Goal: Task Accomplishment & Management: Manage account settings

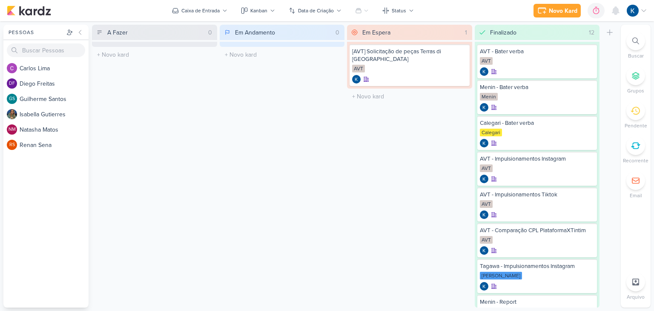
click at [640, 144] on div at bounding box center [635, 145] width 19 height 19
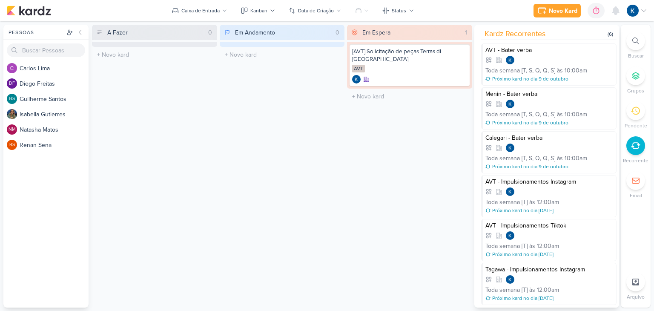
click at [306, 138] on div "Em Andamento 0 Mover Para Esquerda Mover Para Direita [GEOGRAPHIC_DATA] O títul…" at bounding box center [282, 166] width 125 height 283
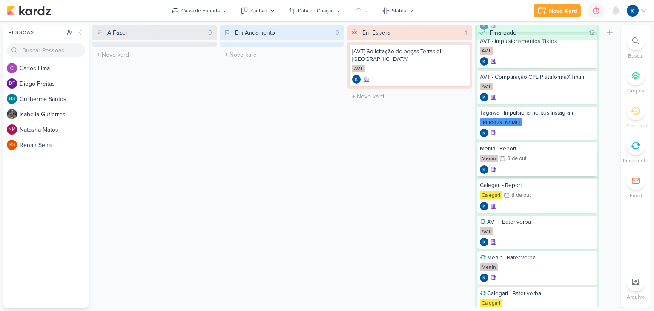
scroll to position [97, 0]
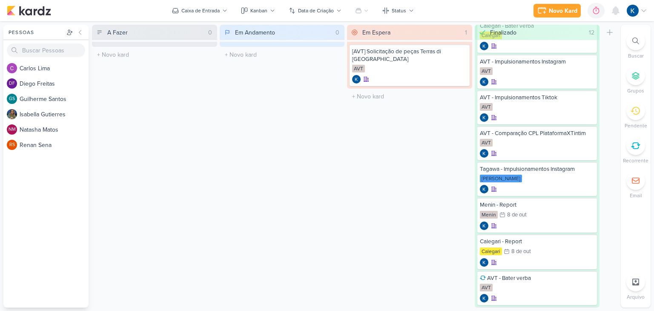
click at [387, 231] on div "Em Espera 1 Mover Para Esquerda Mover Para Direita [GEOGRAPHIC_DATA] [AVT] Soli…" at bounding box center [409, 166] width 125 height 283
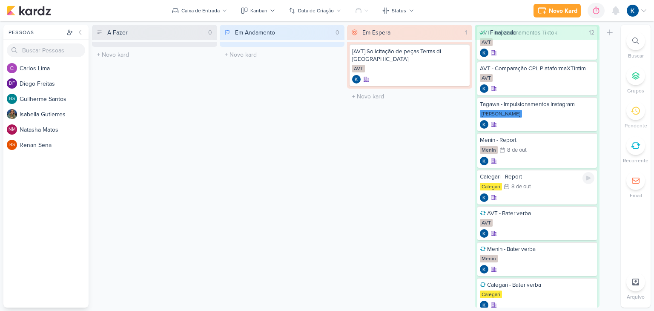
scroll to position [182, 0]
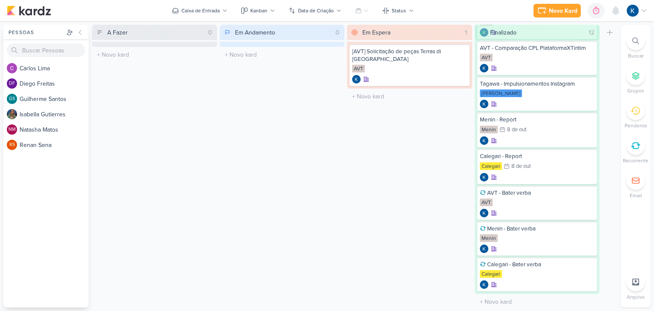
click at [644, 12] on icon at bounding box center [643, 10] width 7 height 7
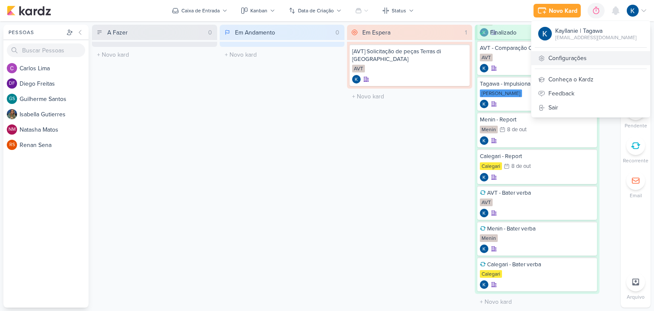
click at [568, 56] on link "Configurações" at bounding box center [590, 58] width 119 height 14
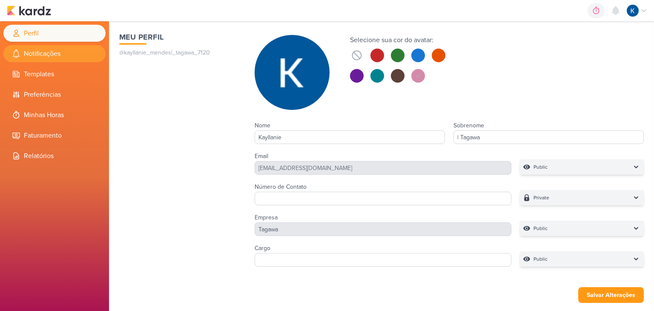
click at [68, 48] on li "Notificações" at bounding box center [54, 53] width 102 height 17
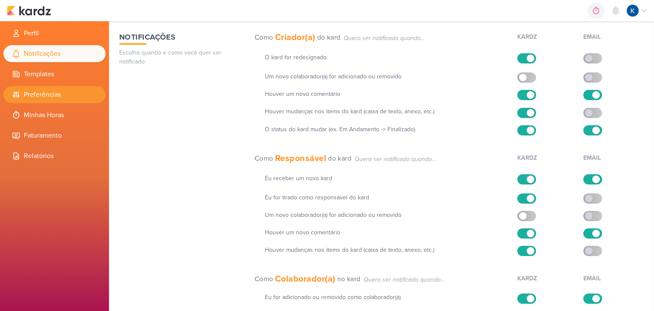
click at [44, 98] on li "Preferências" at bounding box center [54, 94] width 102 height 17
select select "pt-BR"
select select "America/Sao_Paulo"
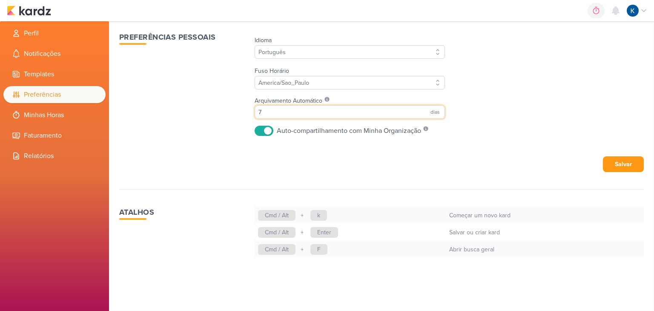
click at [289, 116] on input "7" at bounding box center [350, 112] width 190 height 14
click at [289, 115] on input "7" at bounding box center [350, 112] width 190 height 14
type input "1"
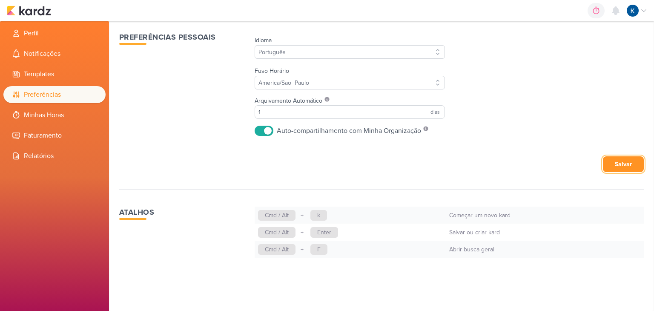
click at [627, 164] on button "Salvar" at bounding box center [623, 164] width 41 height 16
click at [44, 11] on img at bounding box center [29, 11] width 44 height 10
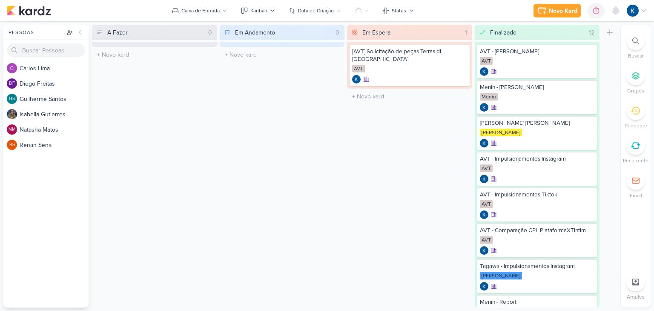
click at [633, 152] on div at bounding box center [635, 145] width 19 height 19
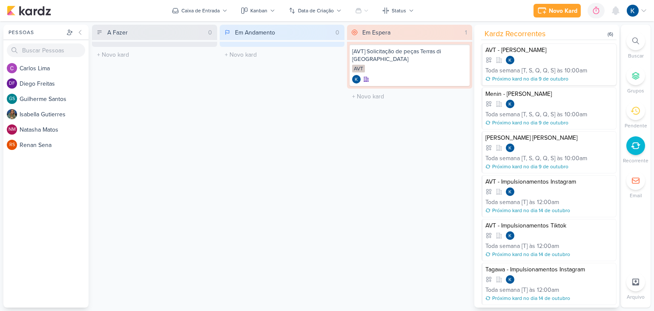
click at [537, 52] on div "AVT - [PERSON_NAME]" at bounding box center [549, 50] width 128 height 8
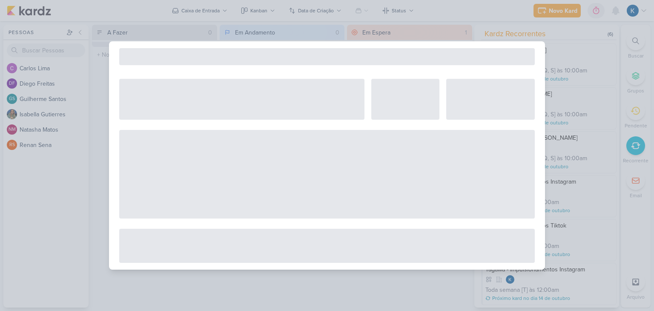
select select "12"
select select "week"
select select "10"
select select "America/Sao_Paulo"
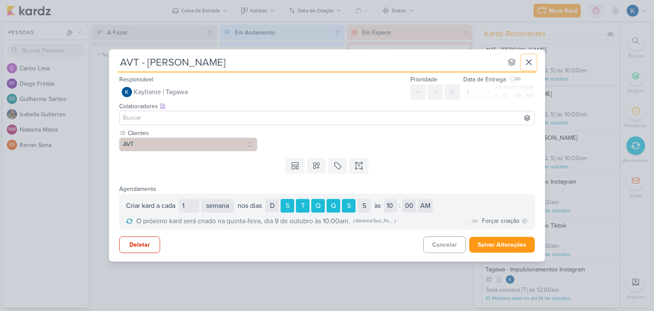
drag, startPoint x: 530, startPoint y: 62, endPoint x: 549, endPoint y: 69, distance: 20.3
click at [530, 62] on icon at bounding box center [529, 62] width 10 height 10
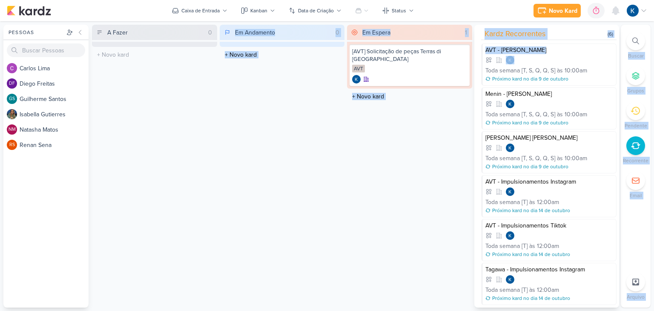
drag, startPoint x: 553, startPoint y: 61, endPoint x: 284, endPoint y: 140, distance: 280.5
click at [126, 72] on div "Pessoas [GEOGRAPHIC_DATA] C a r l o s L i m a DF D i e g o F r e i t a s GS G u…" at bounding box center [327, 166] width 654 height 283
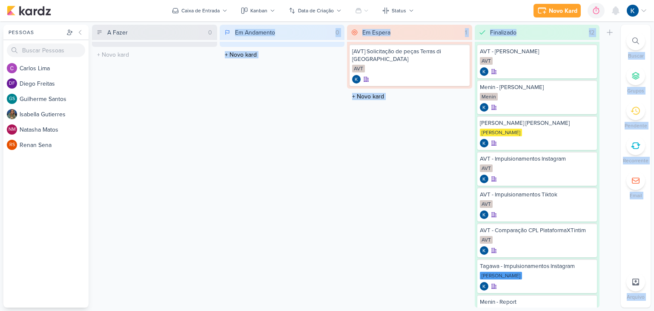
click at [313, 166] on div "Em Andamento 0 Mover Para Esquerda Mover Para Direita [GEOGRAPHIC_DATA] O títul…" at bounding box center [282, 166] width 125 height 283
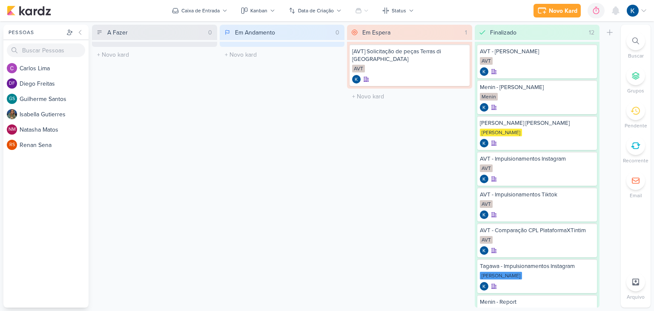
click at [636, 147] on icon at bounding box center [635, 145] width 9 height 9
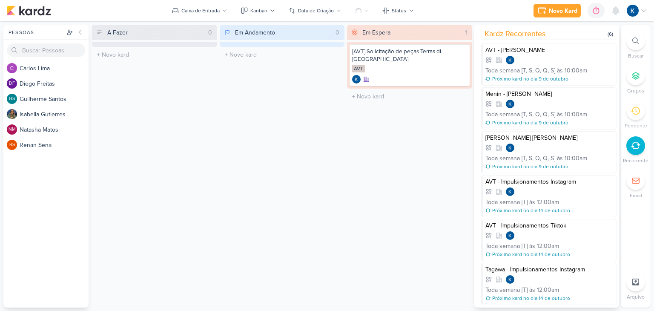
click at [560, 69] on div "às" at bounding box center [560, 70] width 6 height 9
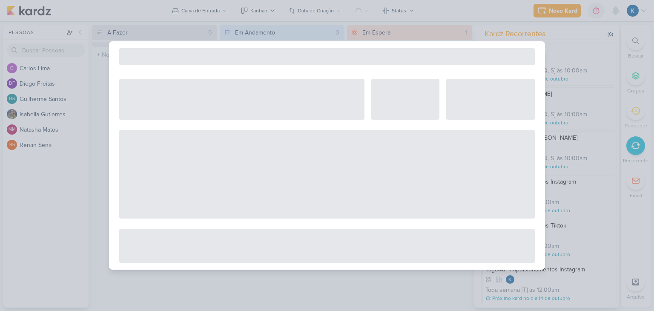
select select "12"
select select "week"
select select "10"
select select "America/Sao_Paulo"
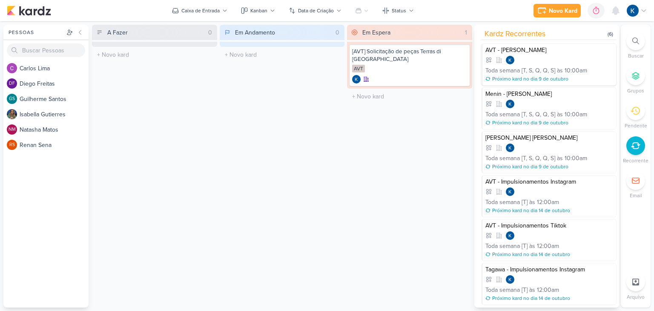
click at [574, 71] on div "10:00am" at bounding box center [576, 70] width 23 height 9
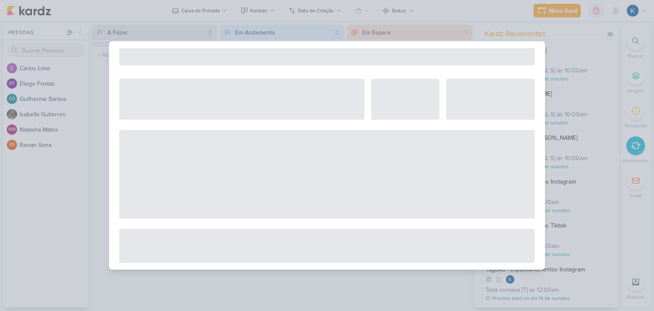
select select "12"
select select "week"
select select "10"
select select "America/Sao_Paulo"
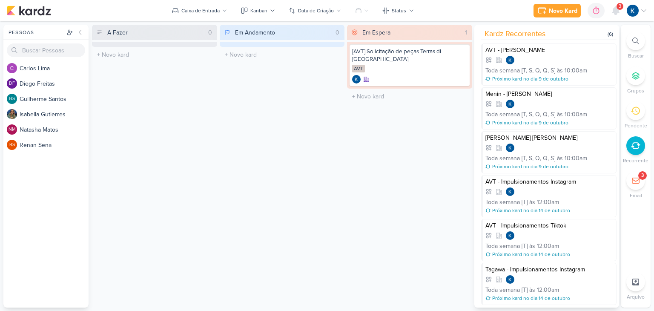
click at [372, 175] on div "Em Espera 1 Mover Para Esquerda Mover Para Direita [GEOGRAPHIC_DATA] [AVT] Soli…" at bounding box center [409, 166] width 125 height 283
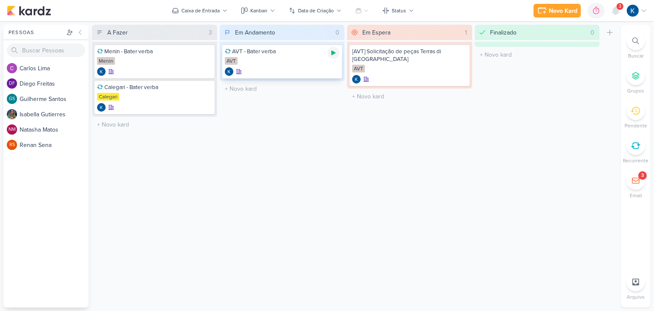
click at [334, 52] on icon at bounding box center [333, 53] width 4 height 5
click at [335, 57] on div at bounding box center [333, 53] width 12 height 12
